Goal: Task Accomplishment & Management: Complete application form

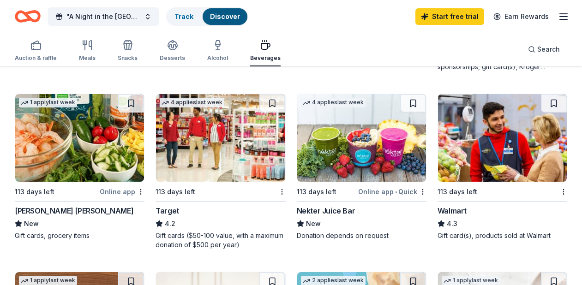
scroll to position [427, 0]
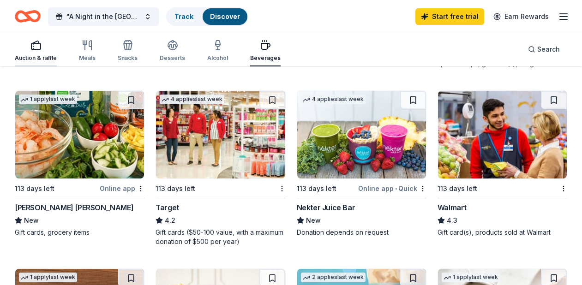
click at [39, 53] on div "Auction & raffle" at bounding box center [36, 51] width 42 height 22
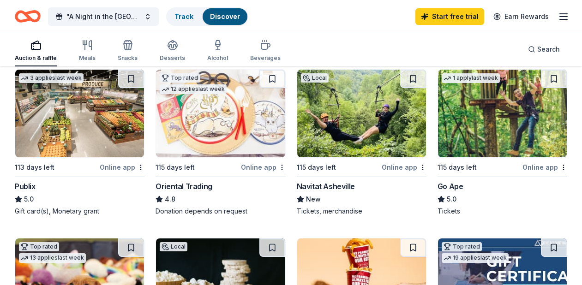
scroll to position [245, 0]
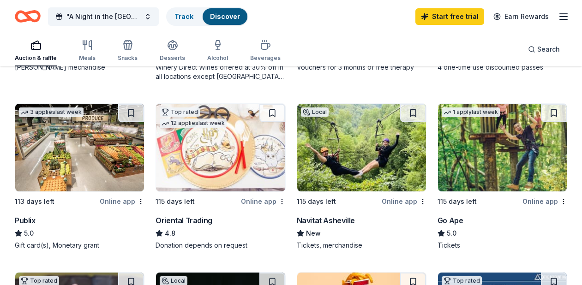
click at [497, 156] on img at bounding box center [502, 148] width 129 height 88
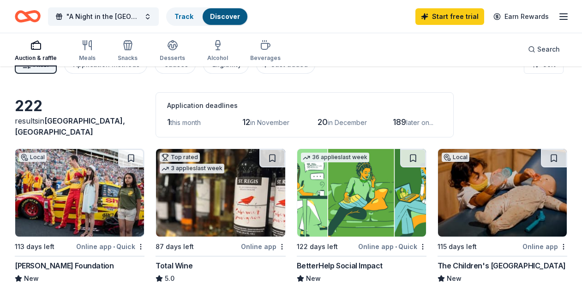
scroll to position [0, 0]
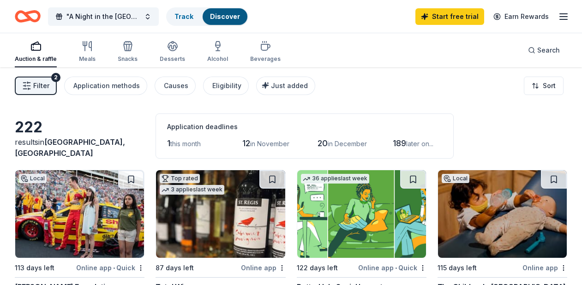
click at [27, 20] on icon "Home" at bounding box center [23, 16] width 14 height 9
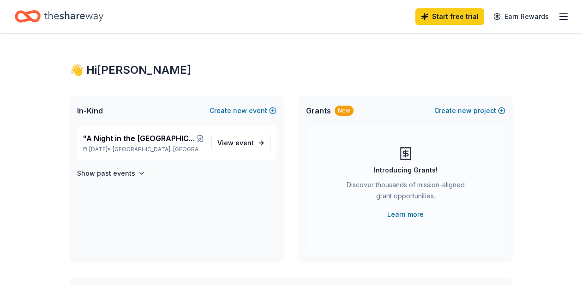
click at [27, 20] on icon "Home" at bounding box center [23, 16] width 14 height 9
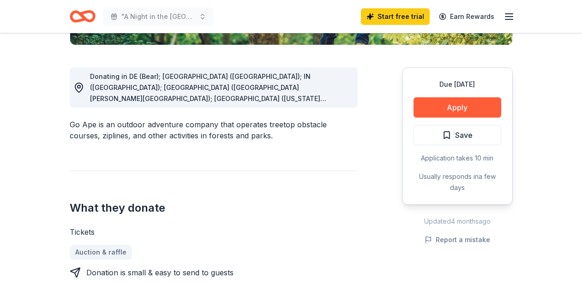
scroll to position [259, 0]
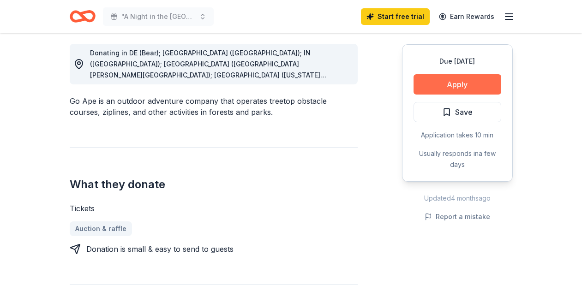
click at [456, 87] on button "Apply" at bounding box center [458, 84] width 88 height 20
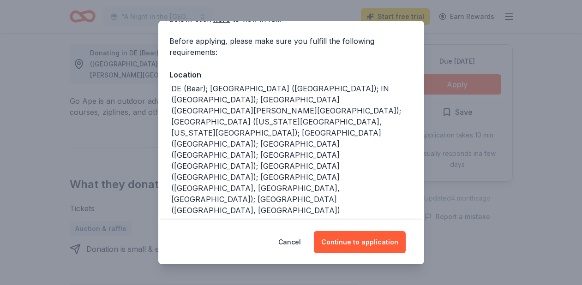
scroll to position [85, 0]
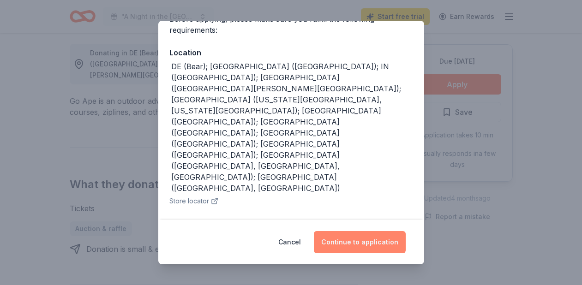
click at [348, 233] on button "Continue to application" at bounding box center [360, 242] width 92 height 22
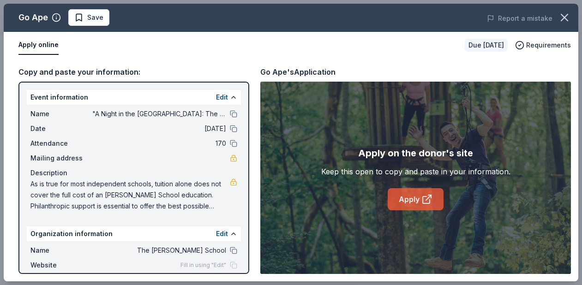
click at [411, 199] on link "Apply" at bounding box center [416, 199] width 56 height 22
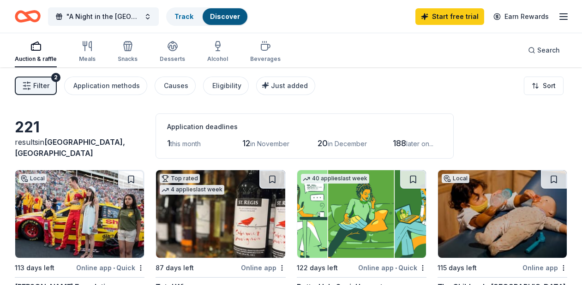
click at [39, 85] on span "Filter" at bounding box center [41, 85] width 16 height 11
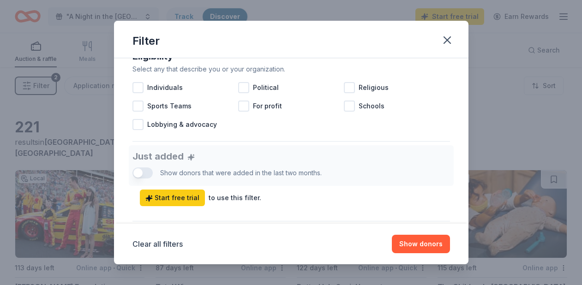
scroll to position [283, 0]
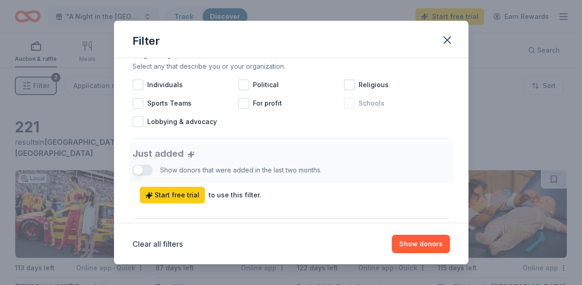
click at [355, 103] on div "Schools" at bounding box center [397, 103] width 106 height 18
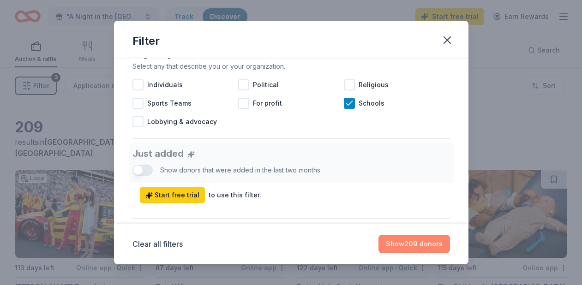
click at [405, 247] on button "Show 209 donors" at bounding box center [415, 244] width 72 height 18
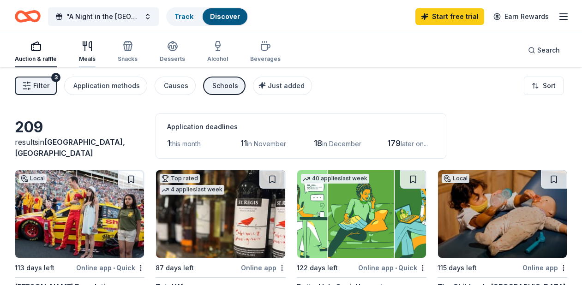
click at [93, 53] on div "Meals" at bounding box center [87, 52] width 17 height 22
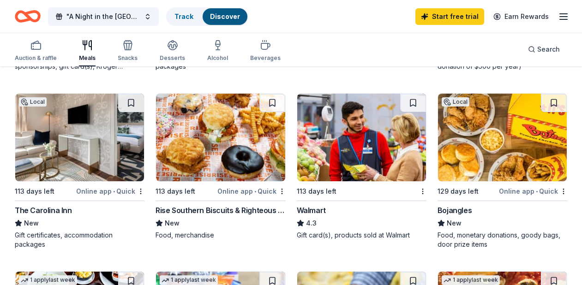
scroll to position [572, 0]
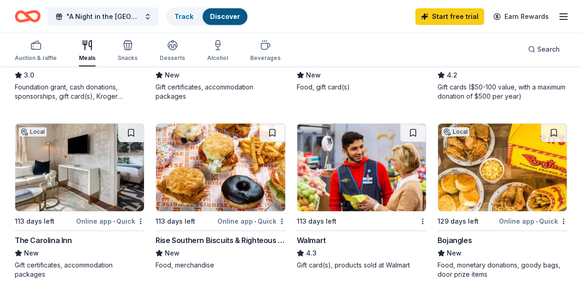
click at [79, 170] on img at bounding box center [79, 168] width 129 height 88
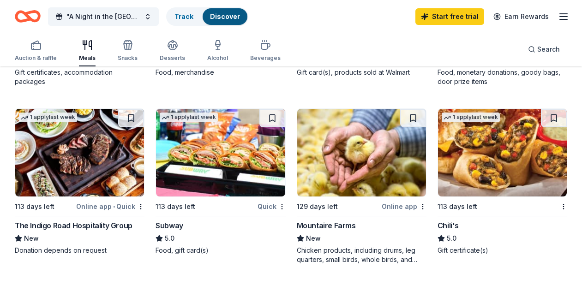
scroll to position [769, 0]
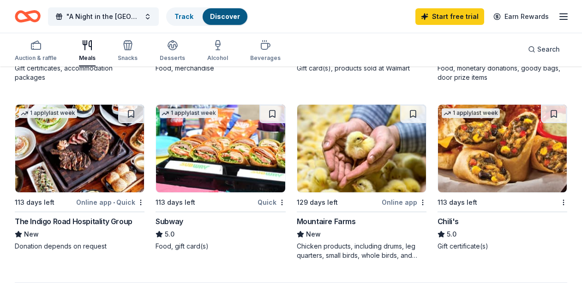
click at [97, 181] on img at bounding box center [79, 149] width 129 height 88
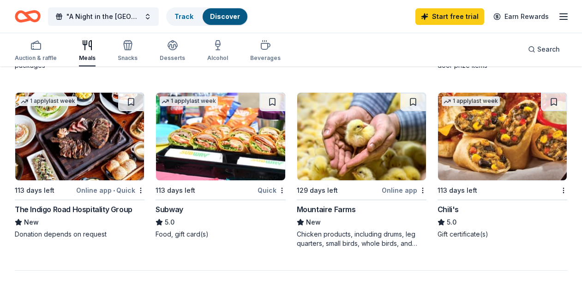
scroll to position [778, 0]
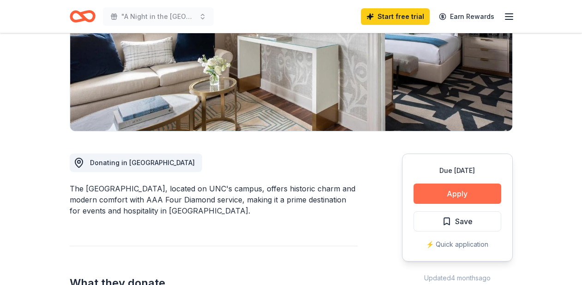
scroll to position [158, 0]
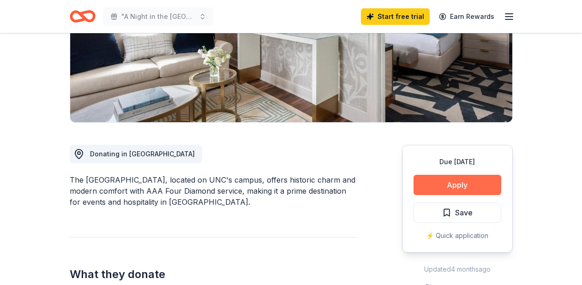
click at [456, 186] on button "Apply" at bounding box center [458, 185] width 88 height 20
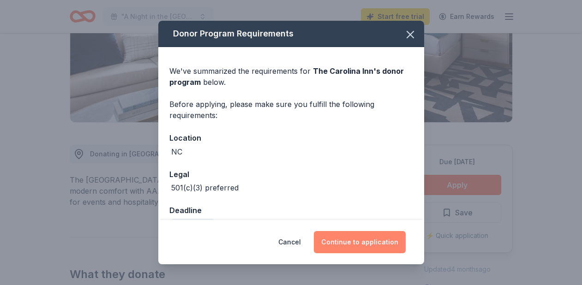
click at [365, 244] on button "Continue to application" at bounding box center [360, 242] width 92 height 22
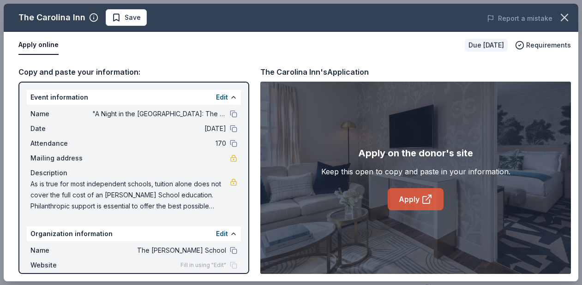
click at [412, 200] on link "Apply" at bounding box center [416, 199] width 56 height 22
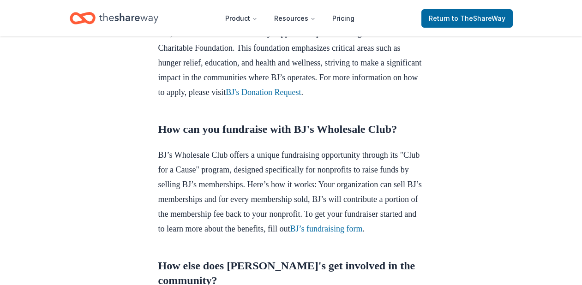
scroll to position [444, 0]
click at [301, 97] on link "BJ's Donation Request" at bounding box center [263, 91] width 75 height 9
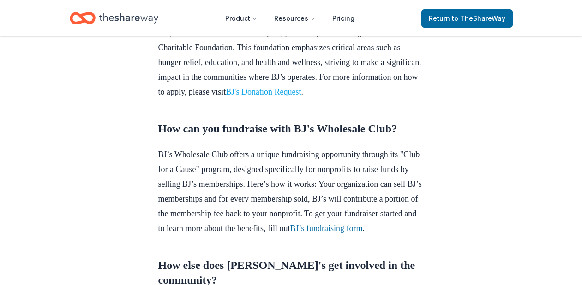
click at [301, 97] on link "BJ's Donation Request" at bounding box center [263, 91] width 75 height 9
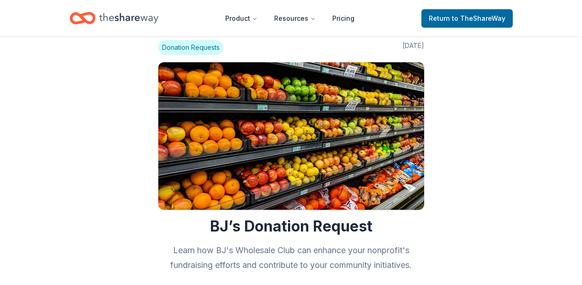
scroll to position [16, 0]
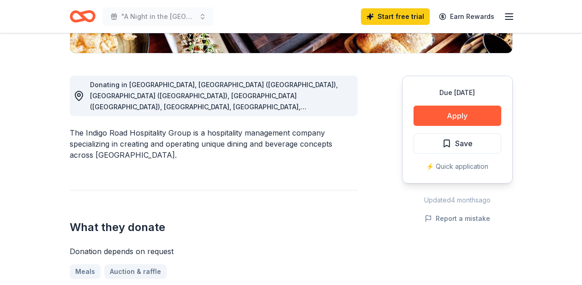
scroll to position [230, 0]
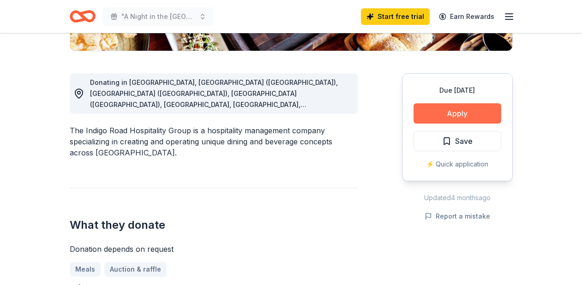
click at [457, 113] on button "Apply" at bounding box center [458, 113] width 88 height 20
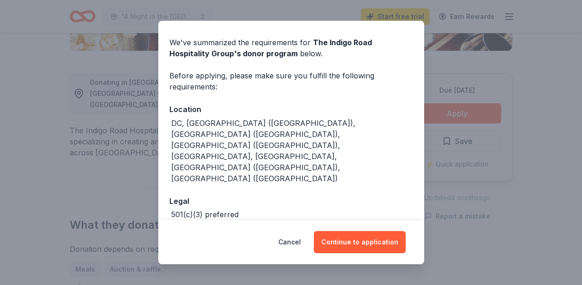
scroll to position [33, 0]
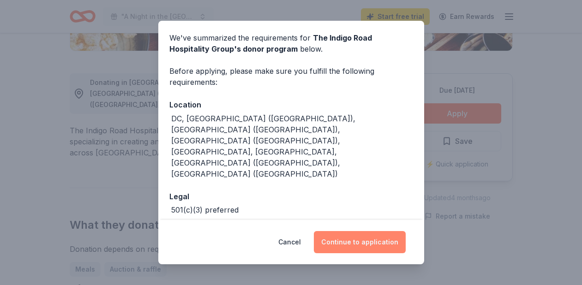
click at [356, 245] on button "Continue to application" at bounding box center [360, 242] width 92 height 22
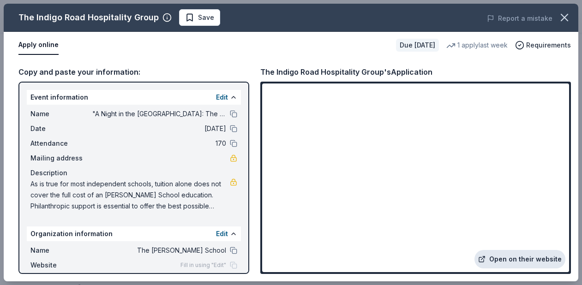
click at [509, 260] on link "Open on their website" at bounding box center [520, 259] width 91 height 18
